Goal: Complete application form: Complete application form

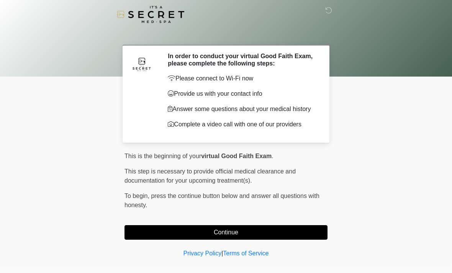
click at [197, 234] on button "Continue" at bounding box center [226, 232] width 203 height 15
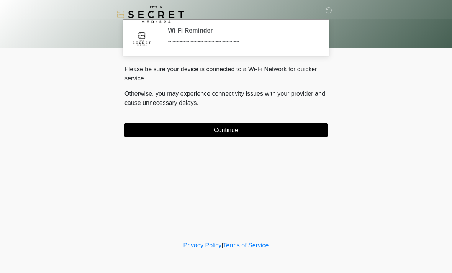
click at [183, 131] on button "Continue" at bounding box center [226, 130] width 203 height 15
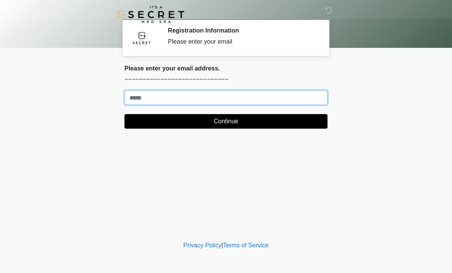
click at [151, 91] on input "Where should we email your treatment plan?" at bounding box center [226, 97] width 203 height 15
type input "**********"
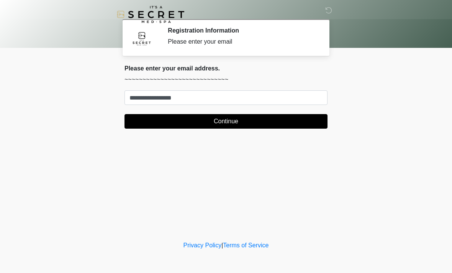
click at [250, 124] on button "Continue" at bounding box center [226, 121] width 203 height 15
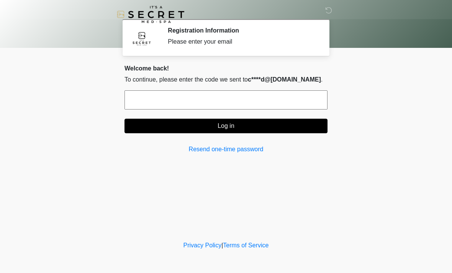
click at [220, 97] on input "text" at bounding box center [226, 99] width 203 height 19
type input "******"
click at [249, 125] on button "Log in" at bounding box center [226, 126] width 203 height 15
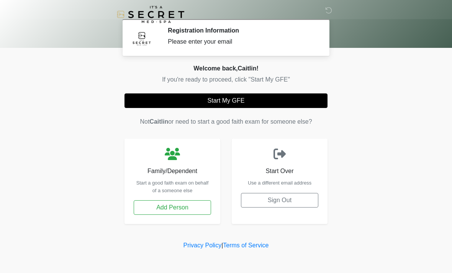
click at [253, 97] on button "Start My GFE" at bounding box center [226, 100] width 203 height 15
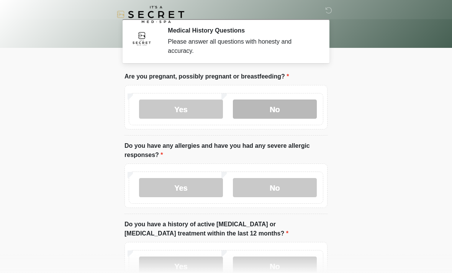
click at [289, 107] on label "No" at bounding box center [275, 109] width 84 height 19
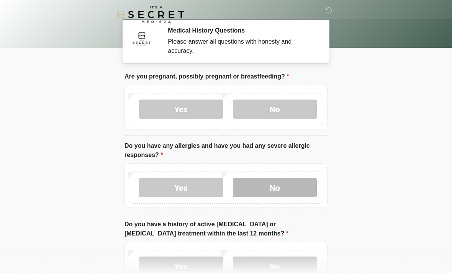
click at [288, 184] on label "No" at bounding box center [275, 187] width 84 height 19
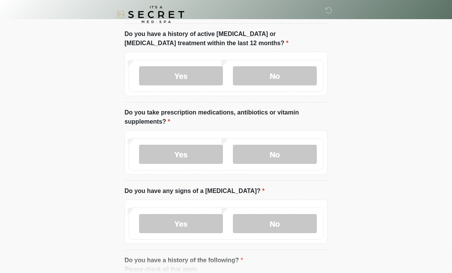
scroll to position [192, 0]
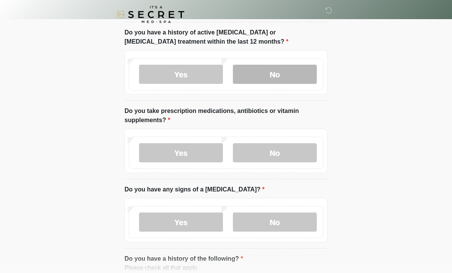
click at [299, 71] on label "No" at bounding box center [275, 74] width 84 height 19
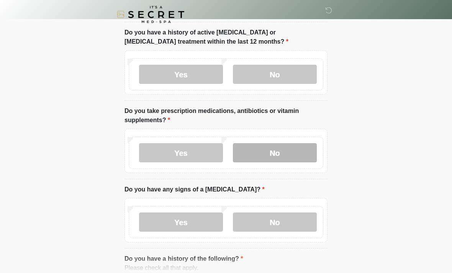
click at [297, 146] on label "No" at bounding box center [275, 152] width 84 height 19
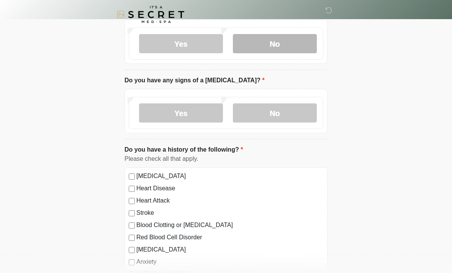
scroll to position [302, 0]
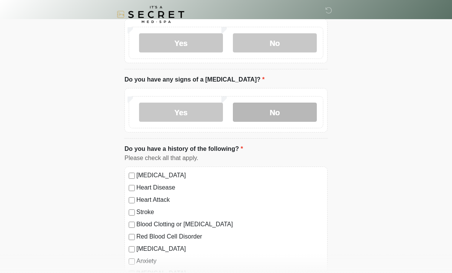
click at [287, 113] on label "No" at bounding box center [275, 112] width 84 height 19
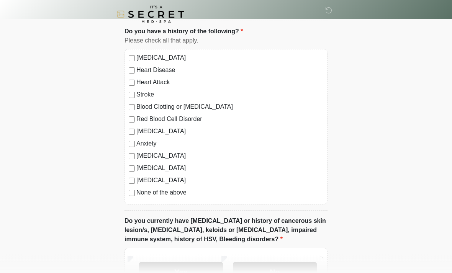
scroll to position [431, 0]
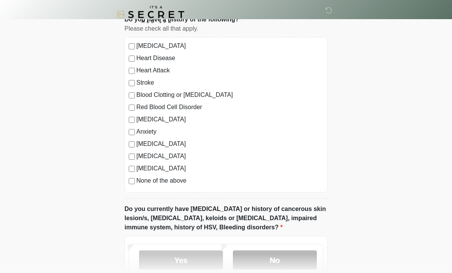
click at [279, 261] on label "No" at bounding box center [275, 260] width 84 height 19
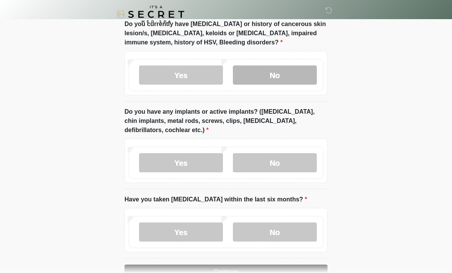
scroll to position [638, 0]
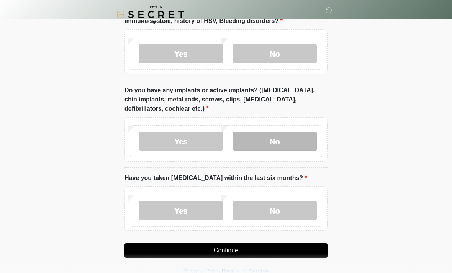
click at [289, 140] on label "No" at bounding box center [275, 141] width 84 height 19
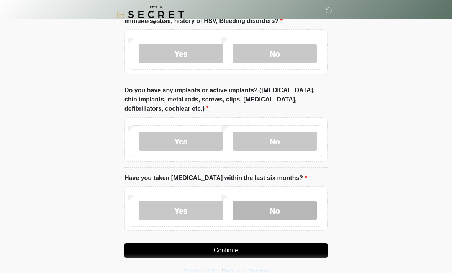
click at [290, 211] on label "No" at bounding box center [275, 210] width 84 height 19
click at [271, 248] on button "Continue" at bounding box center [226, 250] width 203 height 15
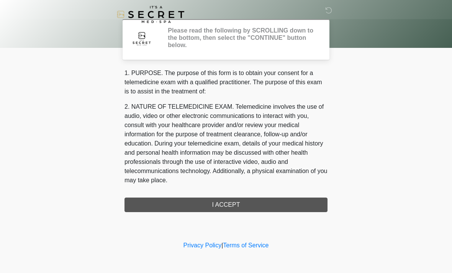
scroll to position [0, 0]
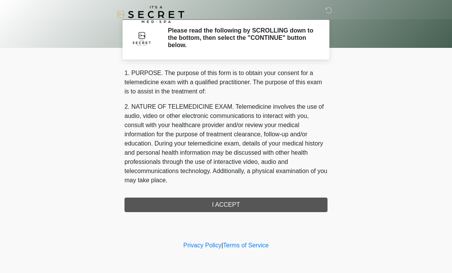
click at [248, 206] on div "1. PURPOSE. The purpose of this form is to obtain your consent for a telemedici…" at bounding box center [226, 141] width 203 height 144
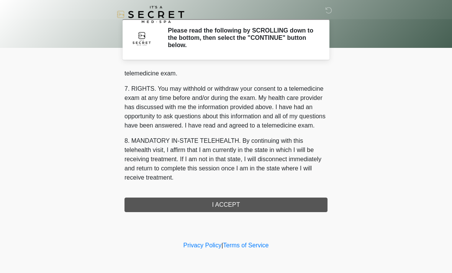
click at [244, 211] on div "1. PURPOSE. The purpose of this form is to obtain your consent for a telemedici…" at bounding box center [226, 141] width 203 height 144
click at [244, 211] on button "I ACCEPT" at bounding box center [226, 205] width 203 height 15
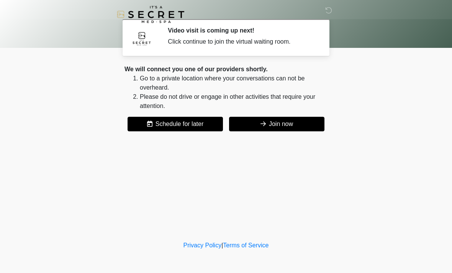
click at [264, 119] on button "Join now" at bounding box center [276, 124] width 95 height 15
